Goal: Task Accomplishment & Management: Use online tool/utility

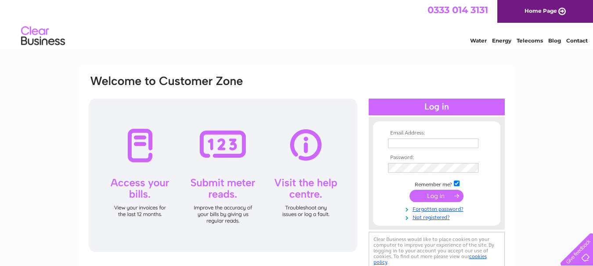
type input "substanceshop666@gmail.com"
click at [434, 194] on input "submit" at bounding box center [436, 196] width 54 height 12
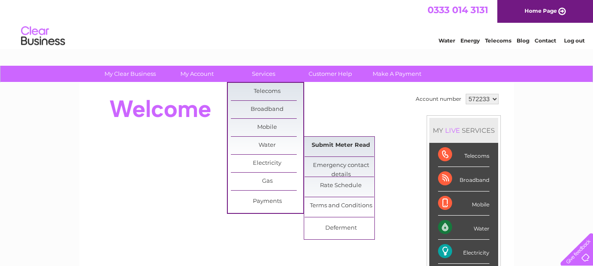
click at [325, 145] on link "Submit Meter Read" at bounding box center [341, 146] width 72 height 18
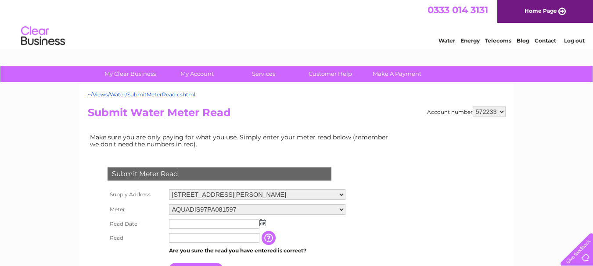
click at [263, 225] on img at bounding box center [262, 222] width 7 height 7
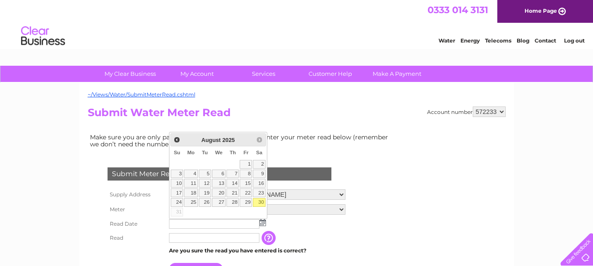
click at [262, 203] on link "30" at bounding box center [259, 202] width 12 height 9
type input "[DATE]"
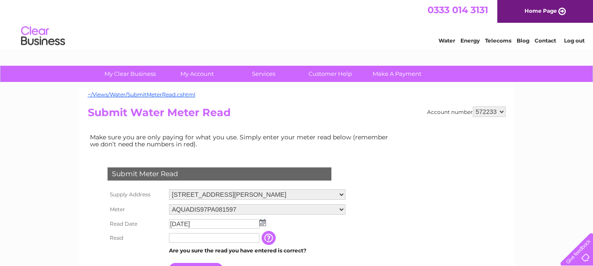
click at [239, 240] on input "text" at bounding box center [214, 238] width 90 height 10
type input "0822"
click at [344, 244] on td "The reading you have just taken from your water meter. Our records indicate you…" at bounding box center [312, 238] width 70 height 14
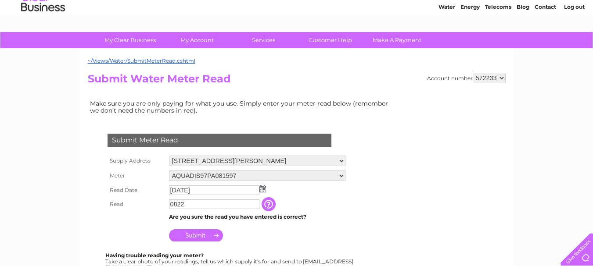
scroll to position [35, 0]
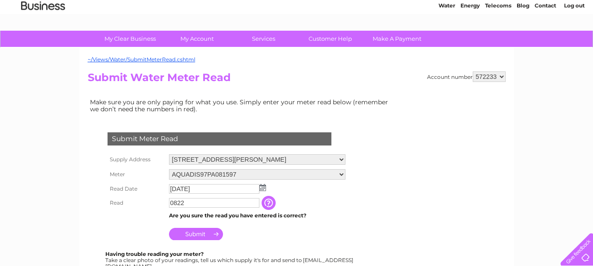
click at [202, 233] on input "Submit" at bounding box center [196, 234] width 54 height 12
